Goal: Task Accomplishment & Management: Use online tool/utility

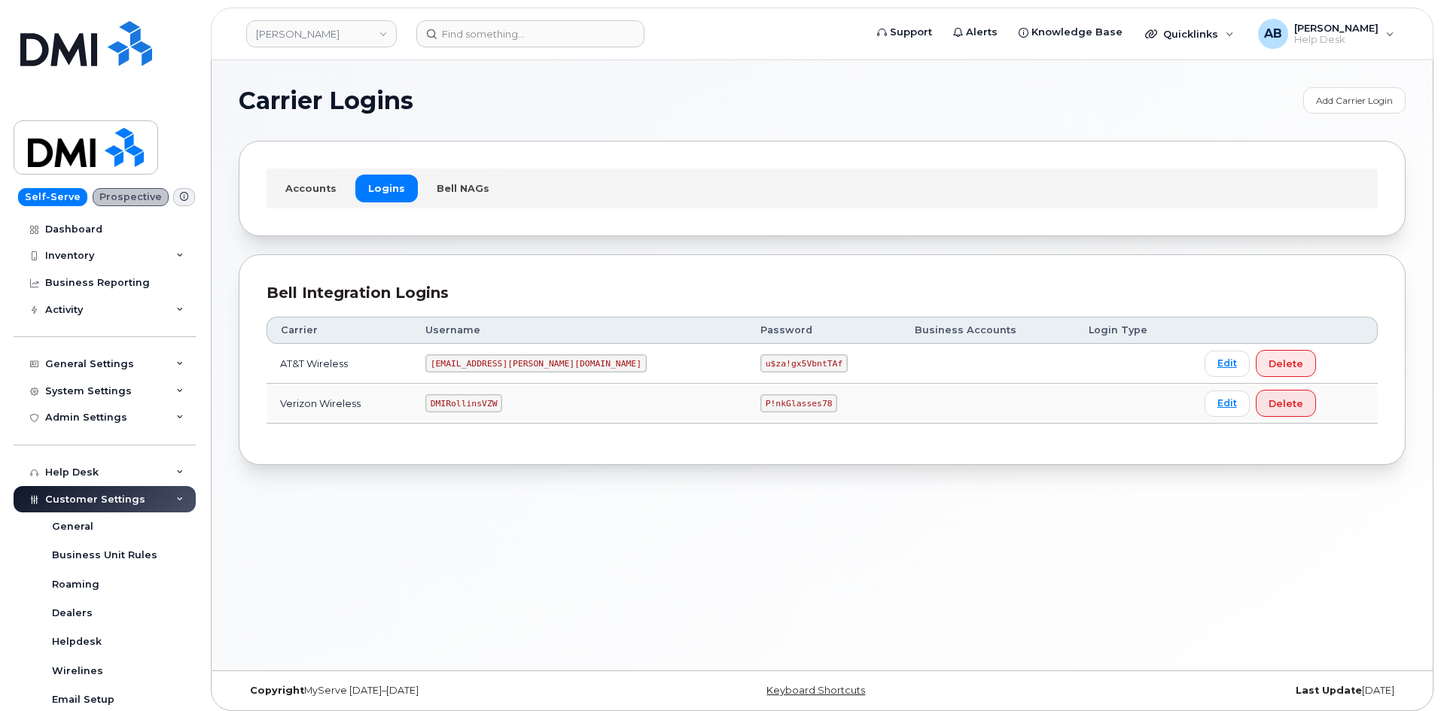
click at [485, 398] on code "DMIRollinsVZW" at bounding box center [463, 403] width 77 height 18
copy code "DMIRollinsVZW"
click at [760, 408] on code "P!nkGlasses78" at bounding box center [798, 403] width 77 height 18
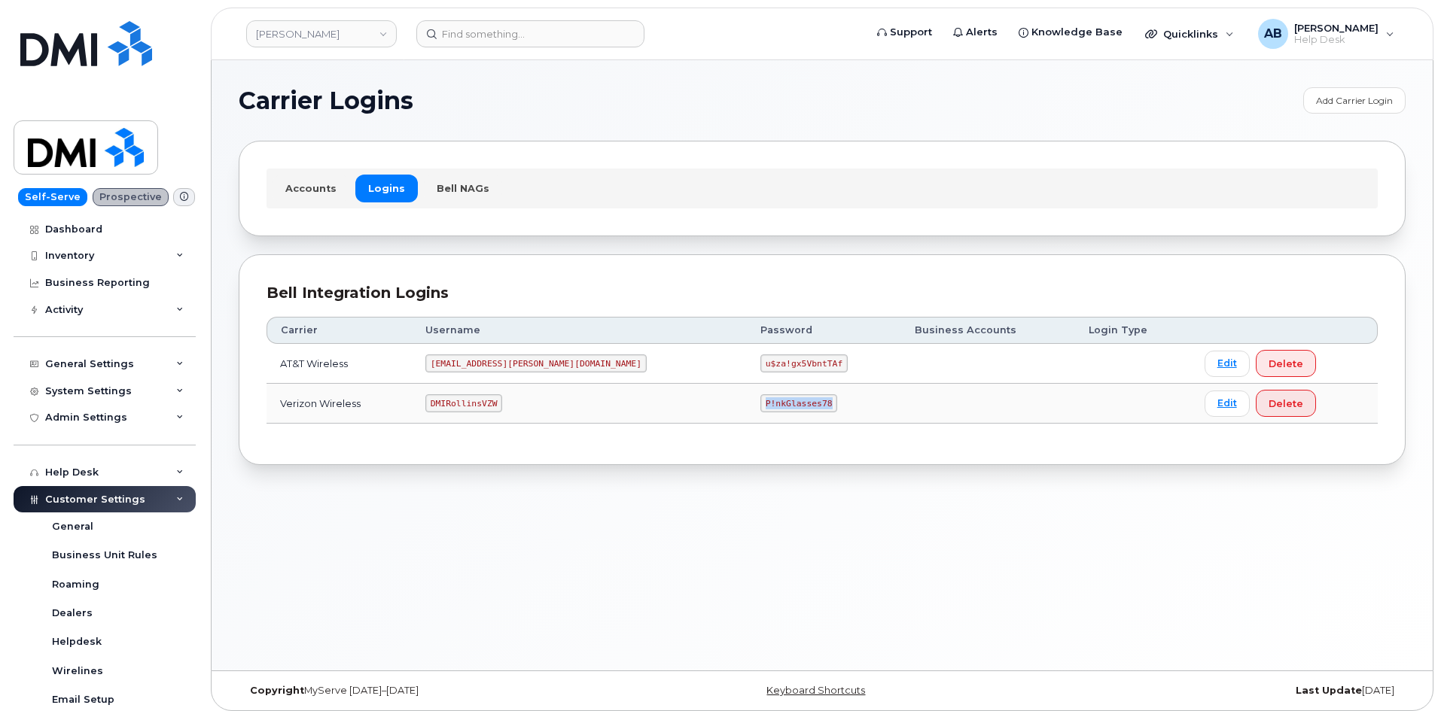
click at [760, 408] on code "P!nkGlasses78" at bounding box center [798, 403] width 77 height 18
copy code "P!nkGlasses78"
